Goal: Find specific page/section: Find specific page/section

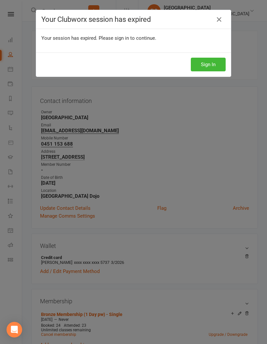
click at [214, 20] on link at bounding box center [219, 19] width 10 height 10
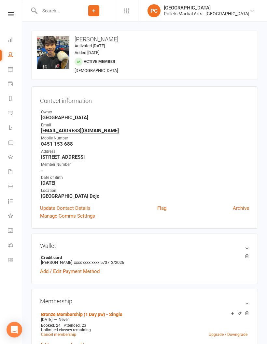
click at [207, 63] on div "upload photo change photo Mark Niu Activated 8 March, 2025 Added 8 March, 2025 …" at bounding box center [144, 55] width 227 height 49
click at [63, 8] on input "text" at bounding box center [54, 10] width 34 height 9
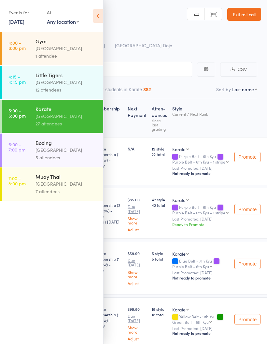
click at [247, 16] on link "Exit roll call" at bounding box center [244, 14] width 34 height 13
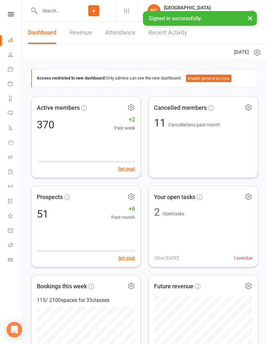
click at [60, 12] on input "text" at bounding box center [54, 10] width 34 height 9
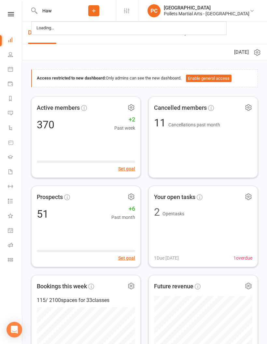
type input "Hawk"
